Goal: Transaction & Acquisition: Purchase product/service

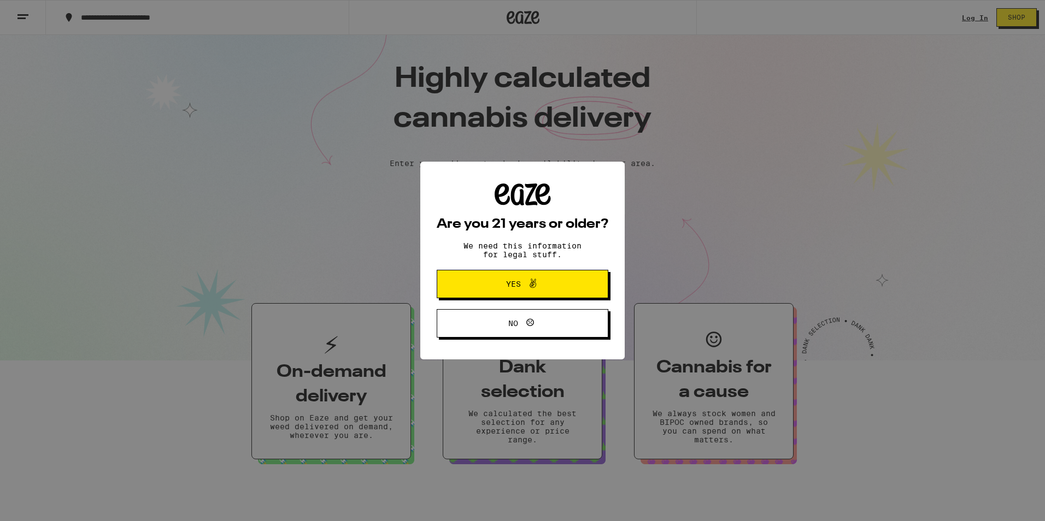
click at [549, 275] on button "Yes" at bounding box center [523, 284] width 172 height 28
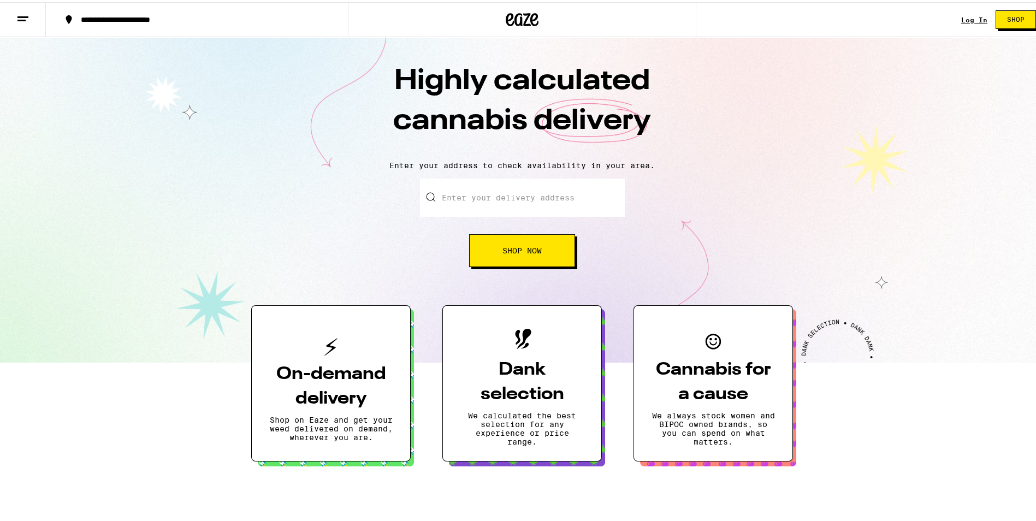
click at [516, 250] on span "Shop Now" at bounding box center [522, 249] width 39 height 8
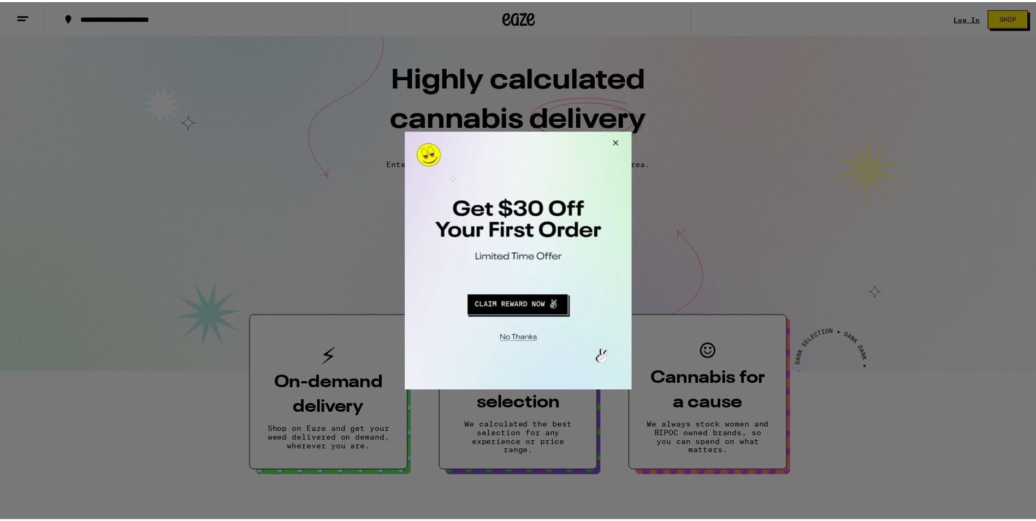
drag, startPoint x: 620, startPoint y: 142, endPoint x: 750, endPoint y: 227, distance: 155.9
click at [620, 142] on button "Close Modal" at bounding box center [615, 144] width 30 height 26
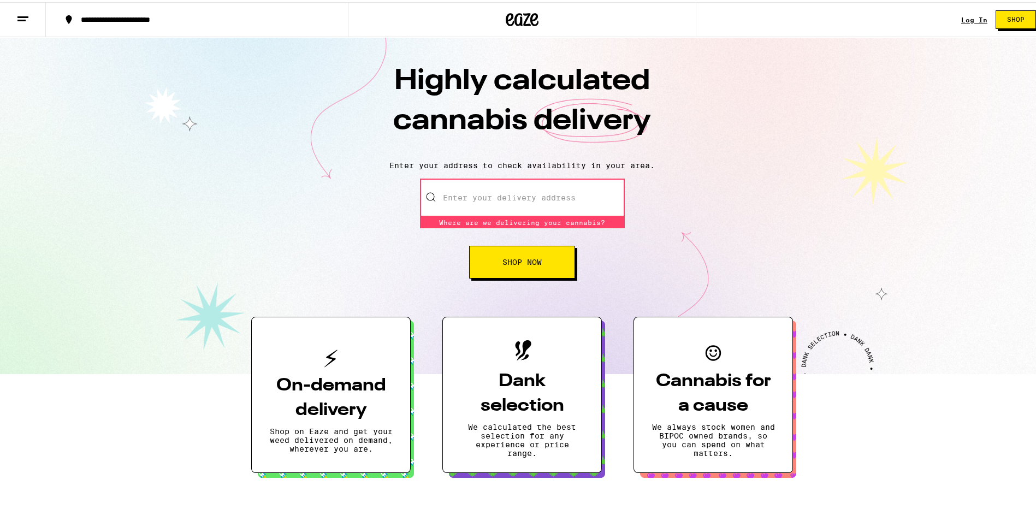
click at [20, 26] on button at bounding box center [23, 18] width 46 height 34
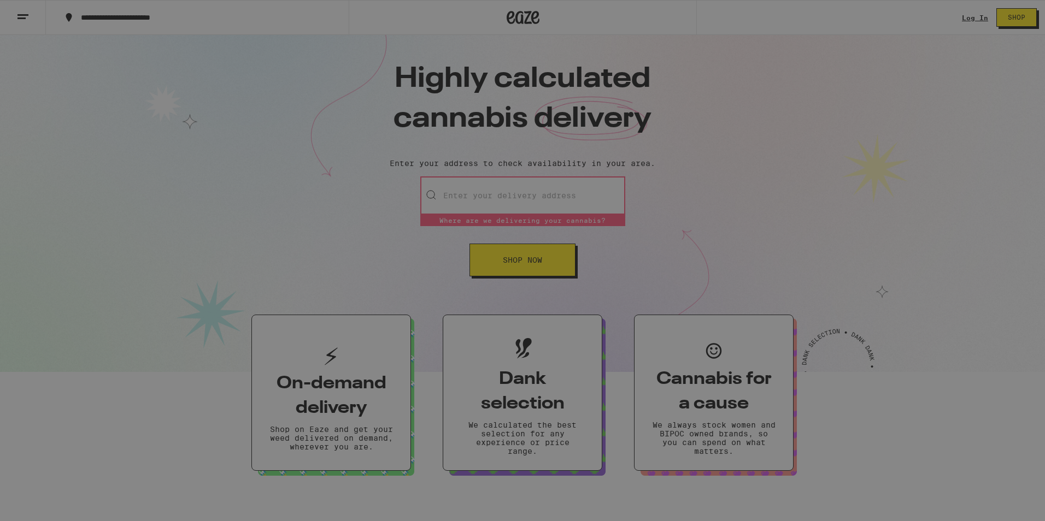
click at [115, 213] on div "Concentrates" at bounding box center [95, 213] width 78 height 13
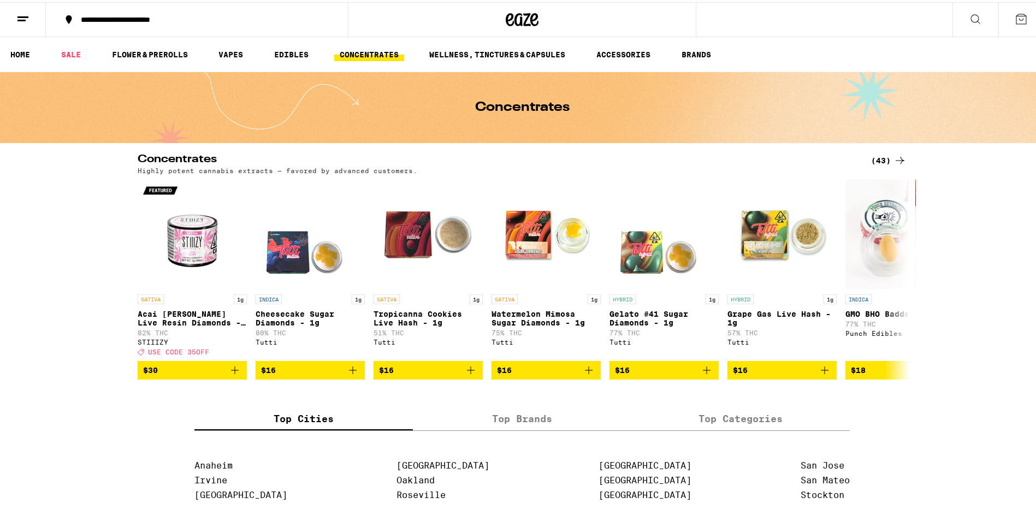
click at [898, 158] on icon at bounding box center [900, 158] width 13 height 13
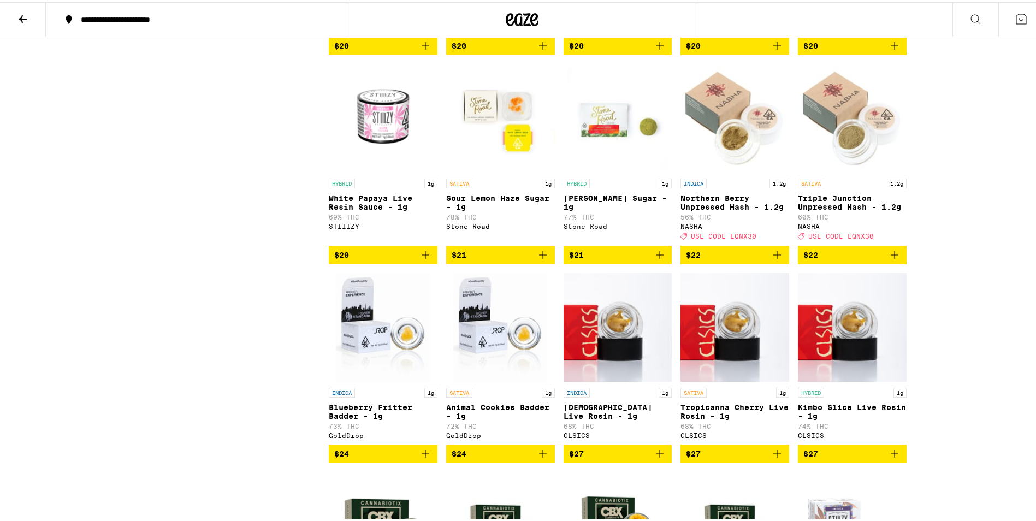
scroll to position [983, 0]
